Goal: Check status: Check status

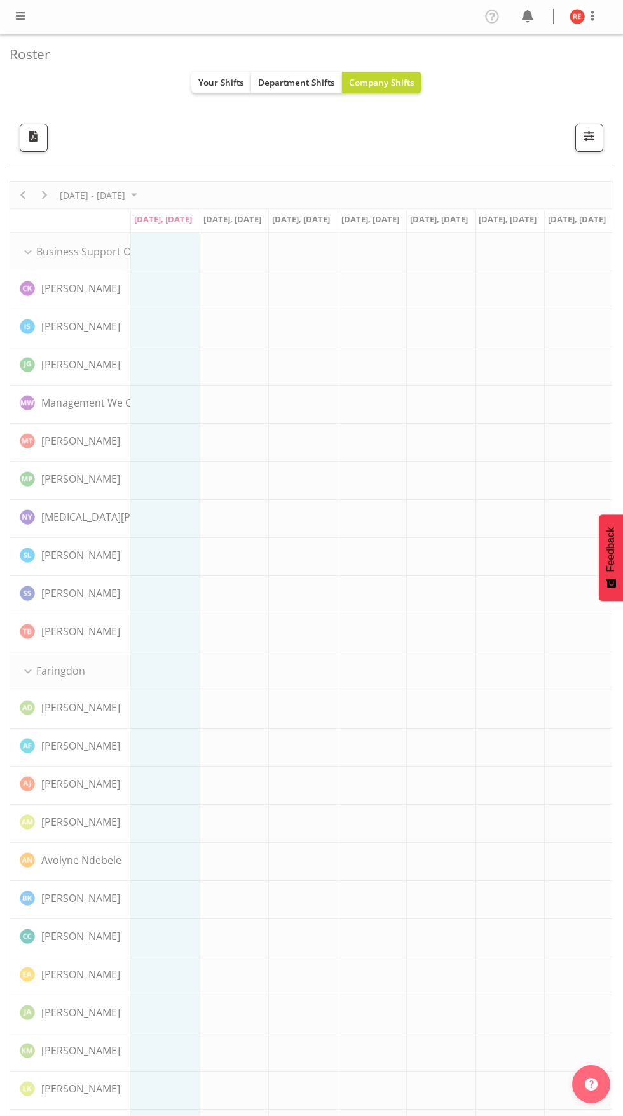
scroll to position [87, 0]
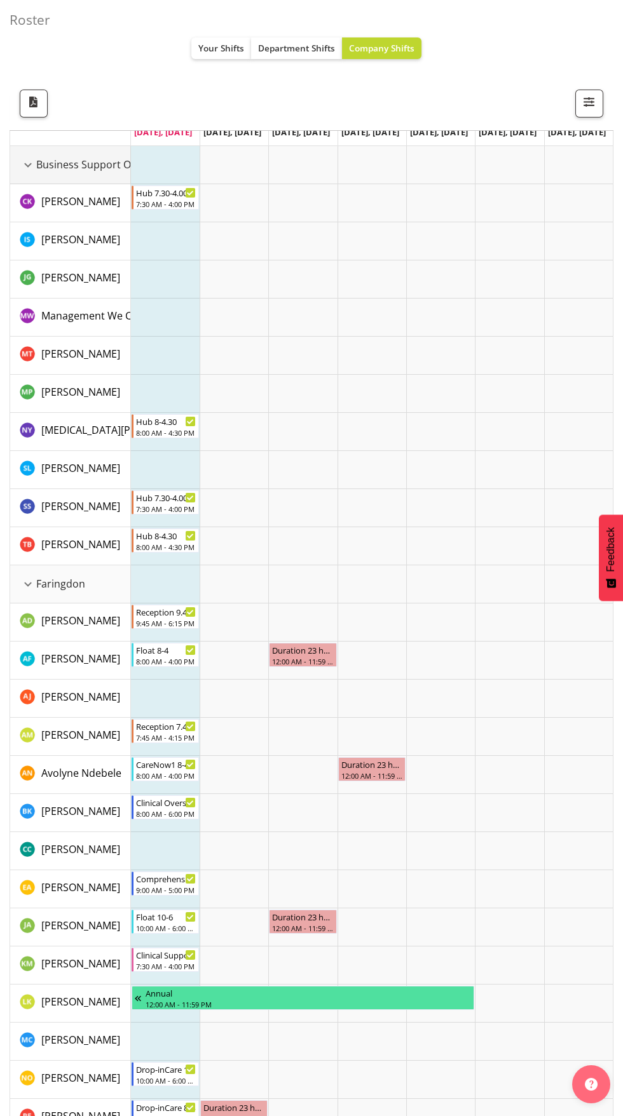
click at [28, 165] on div "Business Support Office resource" at bounding box center [28, 165] width 17 height 17
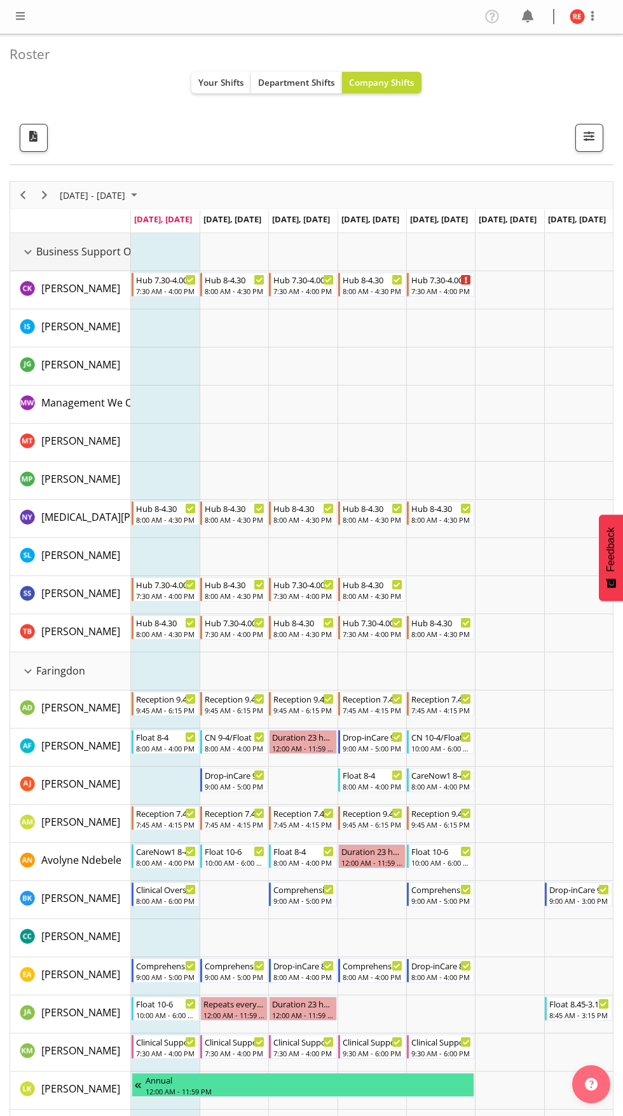
click at [24, 256] on div "Business Support Office resource" at bounding box center [28, 252] width 17 height 17
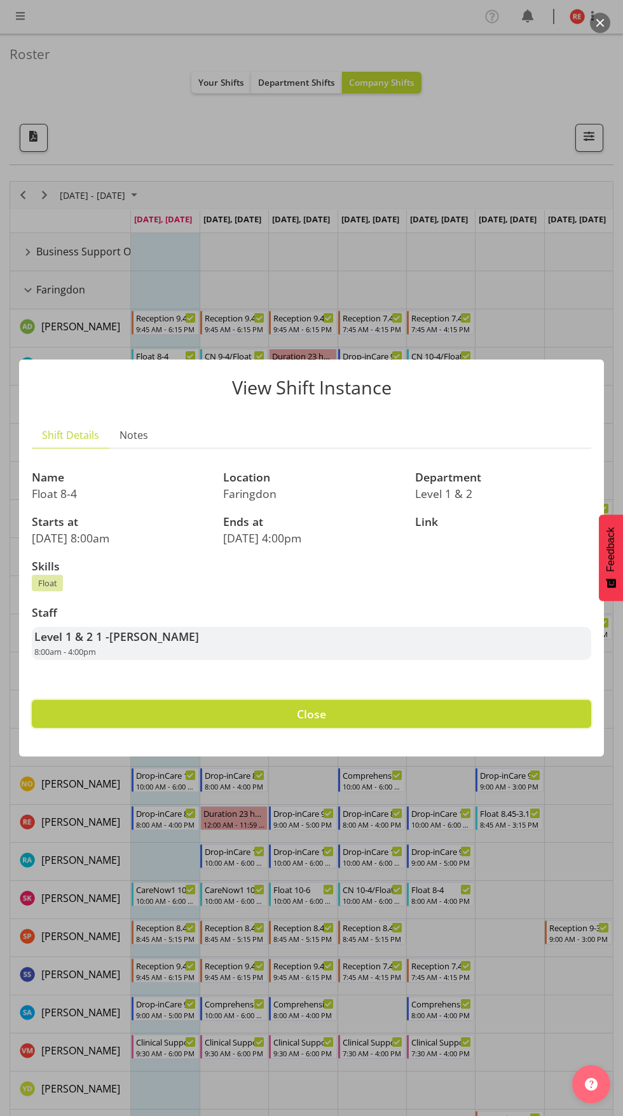
click at [445, 711] on button "Close" at bounding box center [311, 714] width 559 height 28
click at [509, 716] on button "Close" at bounding box center [311, 714] width 559 height 28
